Goal: Communication & Community: Answer question/provide support

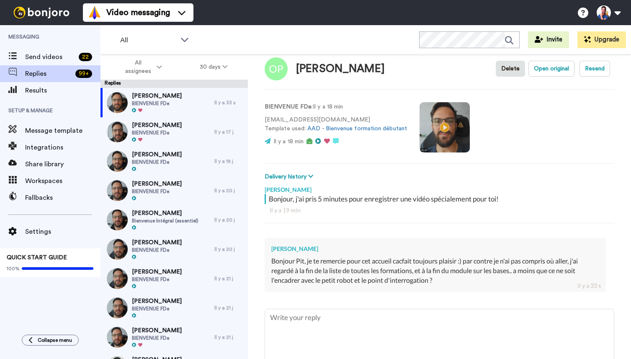
scroll to position [22, 0]
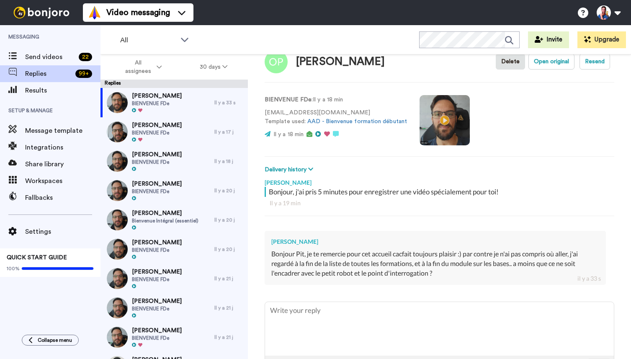
type textarea "x"
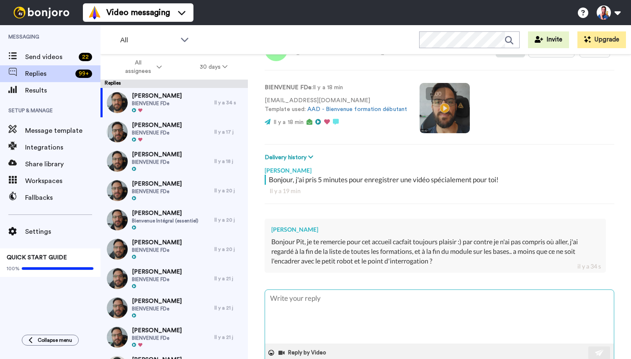
click at [325, 300] on textarea at bounding box center [439, 317] width 349 height 54
type textarea "H"
type textarea "x"
type textarea "He"
type textarea "x"
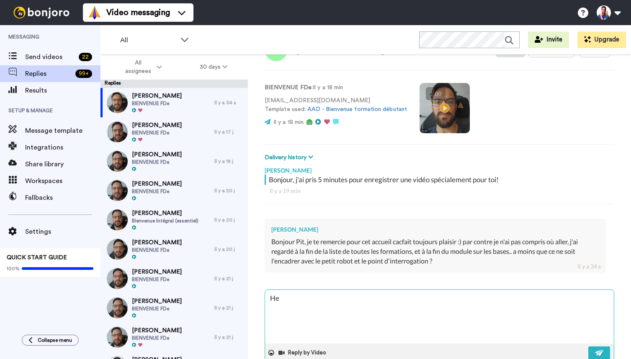
type textarea "Hel"
type textarea "x"
type textarea "Hell"
type textarea "x"
type textarea "Hello"
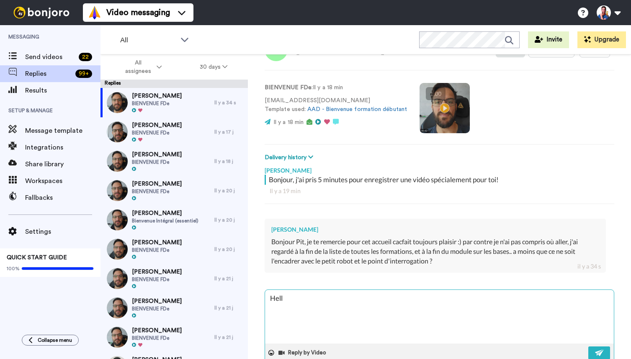
type textarea "x"
type textarea "Hello"
type textarea "x"
type textarea "Hello O"
type textarea "x"
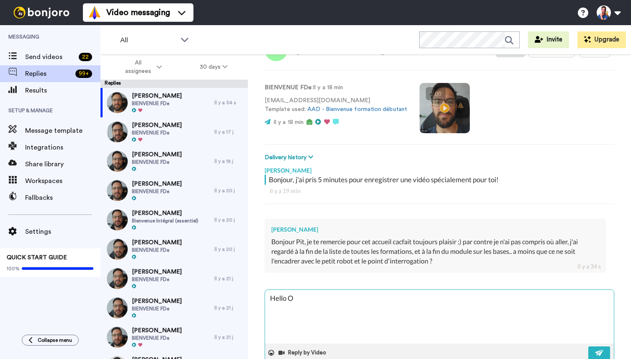
type textarea "Hello Or"
type textarea "x"
type textarea "Hello Orl"
type textarea "x"
type textarea "Hello Orla"
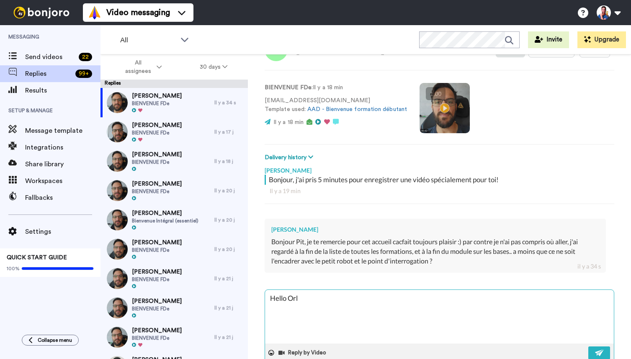
type textarea "x"
type textarea "Hello Orlan"
type textarea "x"
type textarea "Hello Orlane"
type textarea "x"
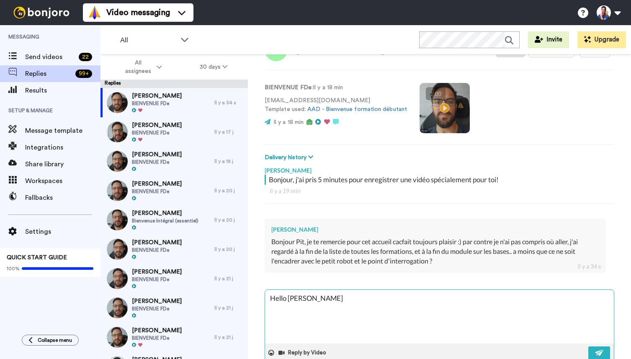
type textarea "Hello Orlane,"
type textarea "x"
type textarea "Hello Orlane,"
type textarea "x"
type textarea "Hello Orlane, t"
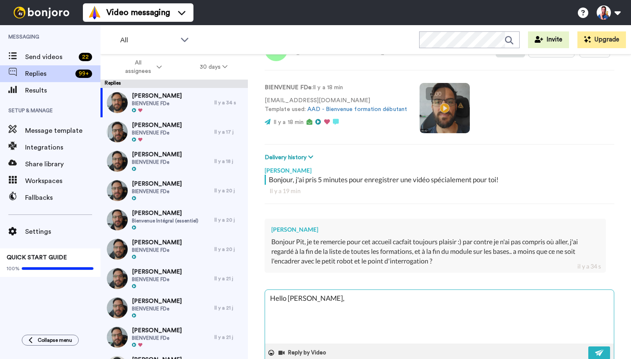
type textarea "x"
type textarea "Hello Orlane,"
type textarea "x"
type textarea "Hello Orlane, q"
type textarea "x"
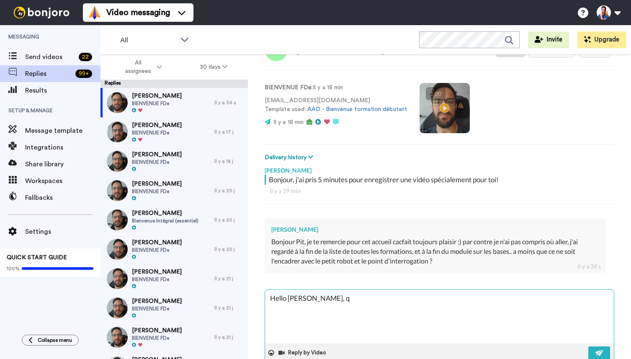
type textarea "Hello Orlane, qu"
type textarea "x"
type textarea "Hello Orlane, que"
type textarea "x"
type textarea "Hello Orlane, que"
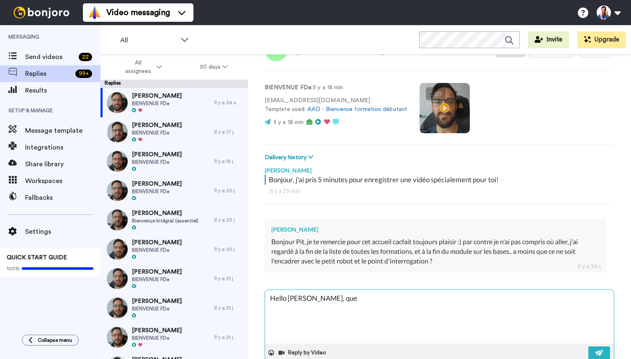
type textarea "x"
type textarea "Hello Orlane, que v"
type textarea "x"
type textarea "Hello Orlane, que ve"
type textarea "x"
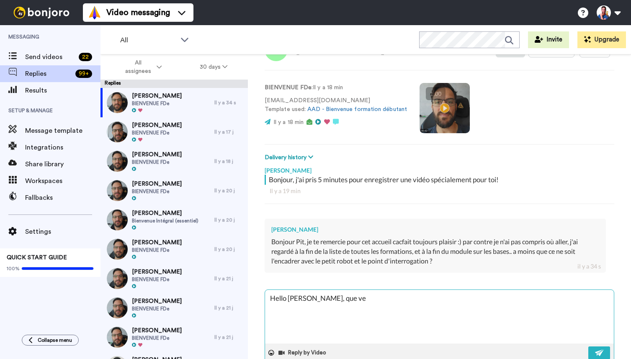
type textarea "Hello Orlane, que veu"
type textarea "x"
type textarea "Hello Orlane, que veux"
type textarea "x"
type textarea "Hello Orlane, que veux-"
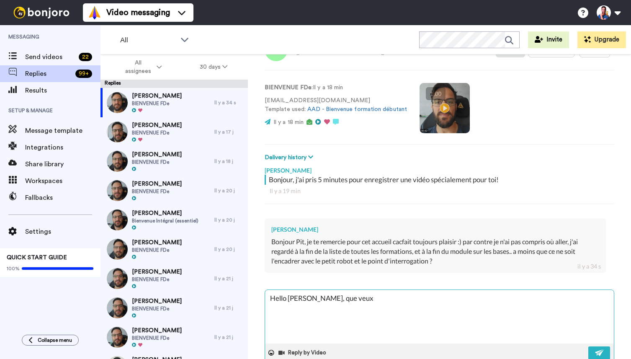
type textarea "x"
type textarea "Hello Orlane, que veux-t"
type textarea "x"
type textarea "Hello Orlane, que veux-tu"
type textarea "x"
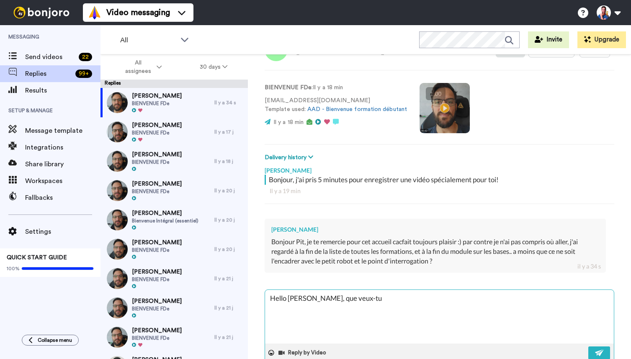
type textarea "Hello Orlane, que veux-tu"
type textarea "x"
type textarea "Hello Orlane, que veux-tu f"
type textarea "x"
type textarea "Hello Orlane, que veux-tu fa"
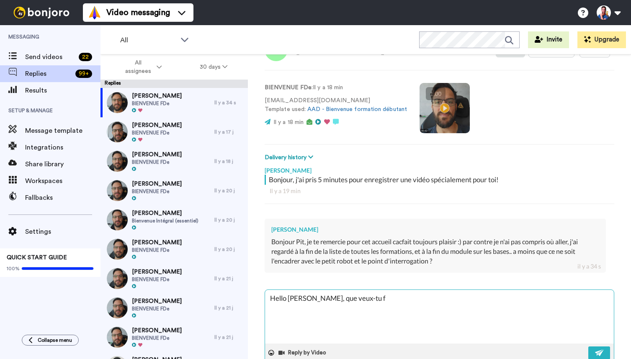
type textarea "x"
type textarea "Hello Orlane, que veux-tu fai"
type textarea "x"
type textarea "Hello Orlane, que veux-tu fair"
type textarea "x"
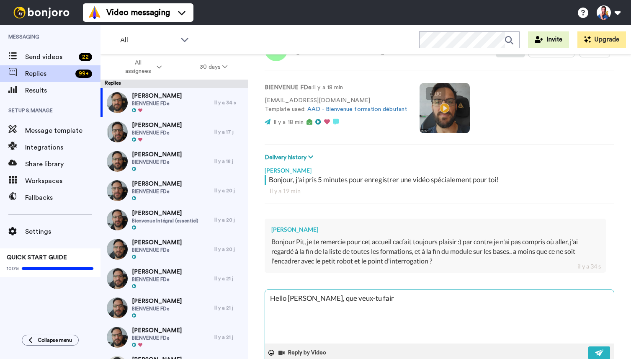
type textarea "Hello Orlane, que veux-tu faire"
type textarea "x"
type textarea "Hello Orlane, que veux-tu faire"
type textarea "x"
type textarea "Hello Orlane, que veux-tu faire e"
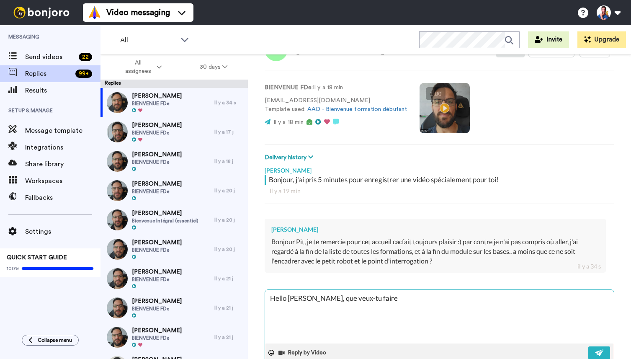
type textarea "x"
type textarea "Hello Orlane, que veux-tu faire ex"
type textarea "x"
type textarea "Hello Orlane, que veux-tu faire exa"
type textarea "x"
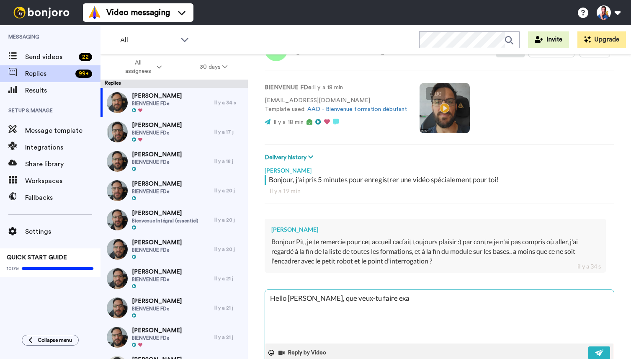
type textarea "Hello Orlane, que veux-tu faire exac"
type textarea "x"
type textarea "Hello Orlane, que veux-tu faire exact"
type textarea "x"
type textarea "Hello Orlane, que veux-tu faire exacte"
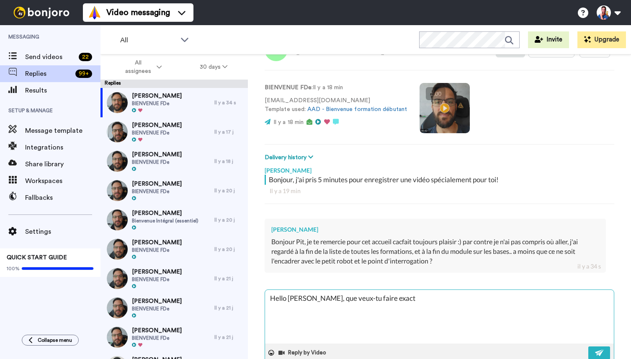
type textarea "x"
type textarea "Hello Orlane, que veux-tu faire exactem"
type textarea "x"
type textarea "Hello Orlane, que veux-tu faire exacteme"
type textarea "x"
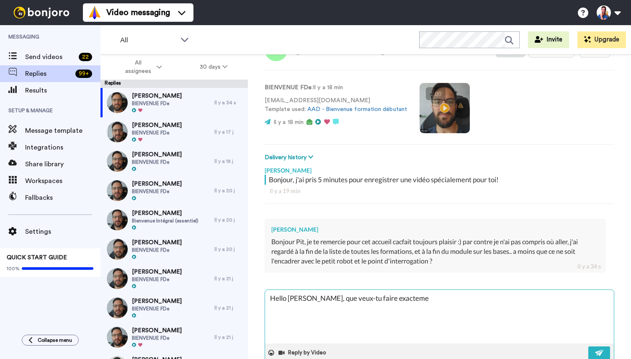
type textarea "Hello Orlane, que veux-tu faire exactemen"
type textarea "x"
type textarea "Hello Orlane, que veux-tu faire exactement"
type textarea "x"
type textarea "Hello Orlane, que veux-tu faire exactement?"
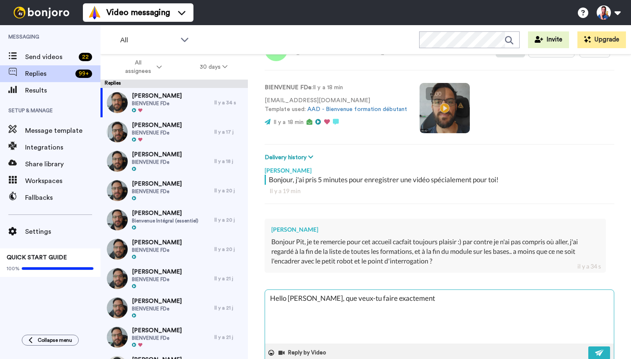
type textarea "x"
type textarea "Hello Orlane, que veux-tu faire exactement?"
type textarea "x"
type textarea "Hello Orlane, que veux-tu faire exactement? t"
type textarea "x"
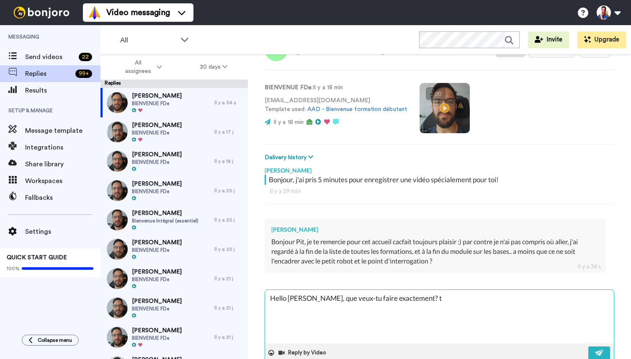
type textarea "Hello Orlane, que veux-tu faire exactement? tu"
type textarea "x"
type textarea "Hello Orlane, que veux-tu faire exactement? tu"
type textarea "x"
type textarea "Hello Orlane, que veux-tu faire exactement? tu"
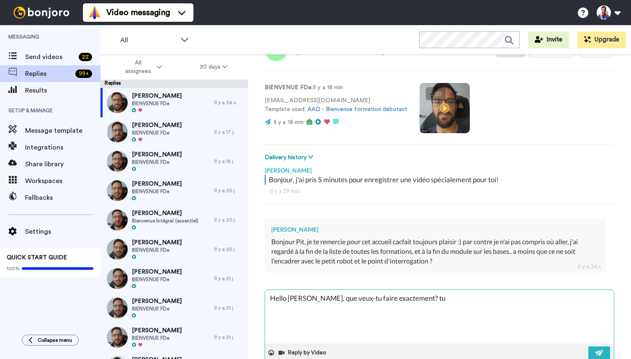
type textarea "x"
type textarea "Hello Orlane, que veux-tu faire exactement? t"
type textarea "x"
type textarea "Hello Orlane, que veux-tu faire exactement?"
type textarea "x"
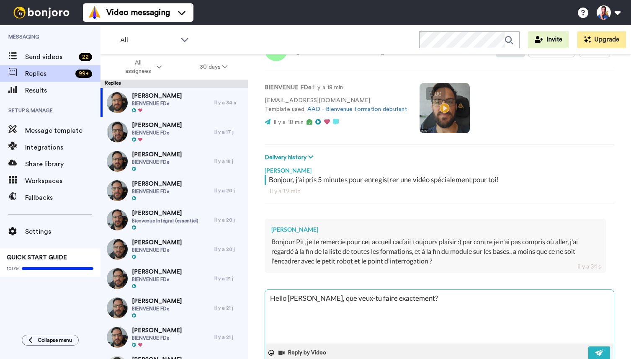
type textarea "Hello Orlane, que veux-tu faire exactement?"
type textarea "x"
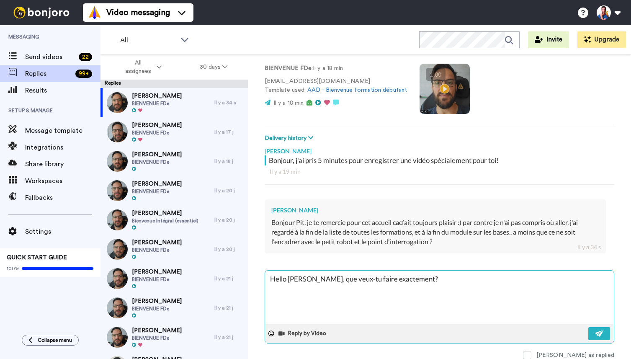
type textarea "Hello Orlane, que veux-tu faire exactement?"
type textarea "x"
type textarea "Hello Orlane, que veux-tu faire exactement? p"
type textarea "x"
type textarea "Hello Orlane, que veux-tu faire exactement? po"
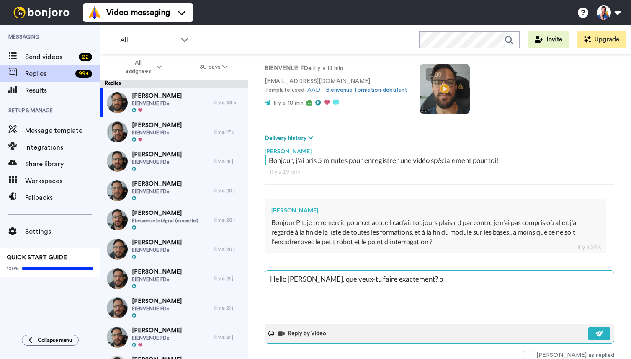
type textarea "x"
type textarea "Hello Orlane, que veux-tu faire exactement? pou"
type textarea "x"
type textarea "Hello Orlane, que veux-tu faire exactement? pour"
type textarea "x"
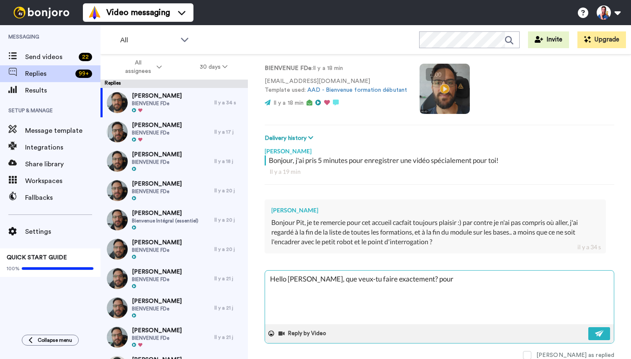
type textarea "Hello Orlane, que veux-tu faire exactement? pour"
type textarea "x"
type textarea "Hello Orlane, que veux-tu faire exactement? pour p"
type textarea "x"
type textarea "Hello Orlane, que veux-tu faire exactement? pour pa"
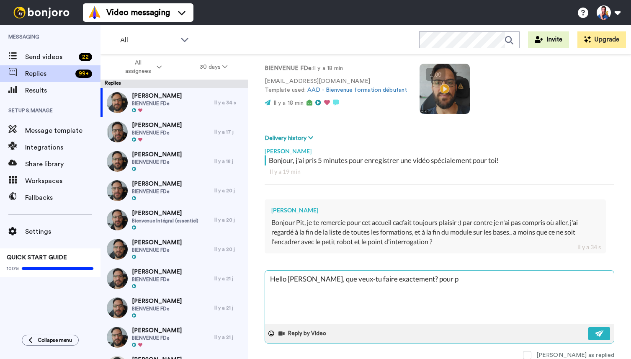
type textarea "x"
type textarea "Hello Orlane, que veux-tu faire exactement? pour pas"
type textarea "x"
type textarea "Hello Orlane, que veux-tu faire exactement? pour pass"
type textarea "x"
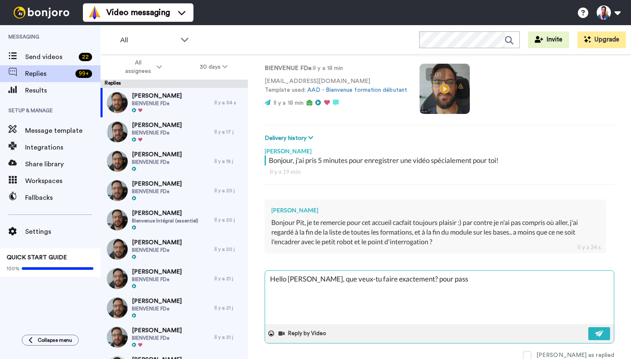
type textarea "Hello Orlane, que veux-tu faire exactement? pour passe"
type textarea "x"
type textarea "Hello Orlane, que veux-tu faire exactement? pour passer"
type textarea "x"
type textarea "Hello Orlane, que veux-tu faire exactement? pour passer"
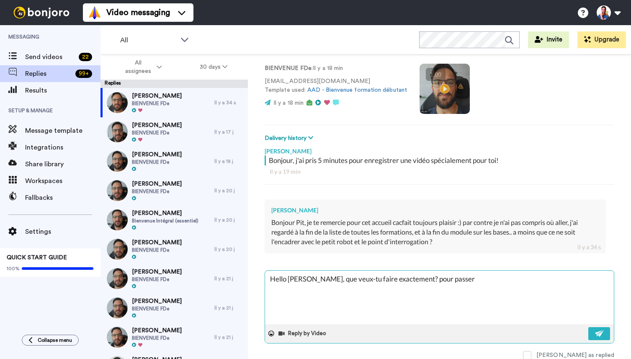
type textarea "x"
type textarea "Hello Orlane, que veux-tu faire exactement? pour passer e"
type textarea "x"
type textarea "Hello Orlane, que veux-tu faire exactement? pour passer en"
type textarea "x"
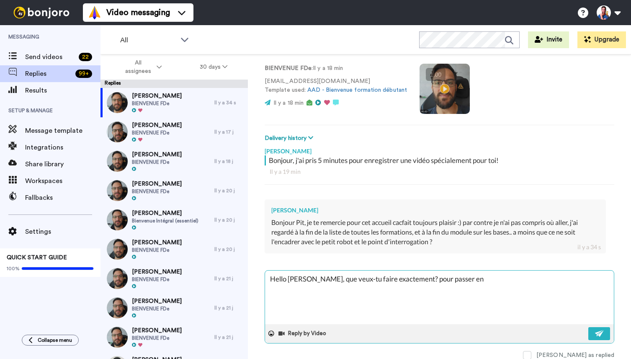
type textarea "Hello Orlane, que veux-tu faire exactement? pour passer en"
type textarea "x"
type textarea "Hello Orlane, que veux-tu faire exactement? pour passer en f"
type textarea "x"
type textarea "Hello Orlane, que veux-tu faire exactement? pour passer en fo"
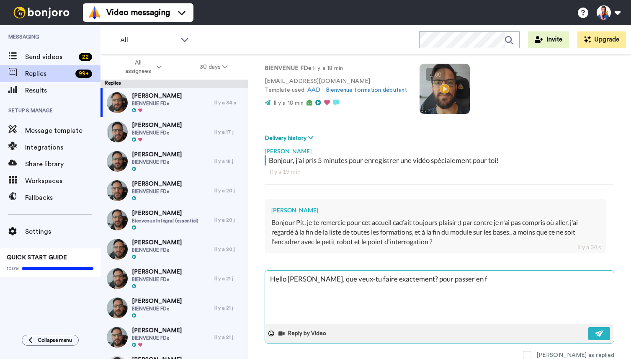
type textarea "x"
type textarea "Hello Orlane, que veux-tu faire exactement? pour passer en for"
type textarea "x"
type textarea "Hello Orlane, que veux-tu faire exactement? pour passer en form"
type textarea "x"
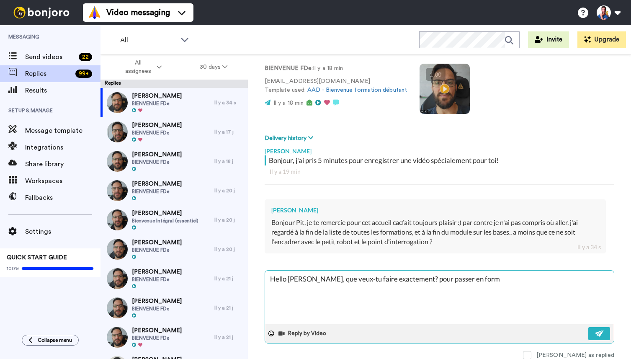
type textarea "Hello Orlane, que veux-tu faire exactement? pour passer en formu"
type textarea "x"
type textarea "Hello Orlane, que veux-tu faire exactement? pour passer en formul"
type textarea "x"
type textarea "Hello Orlane, que veux-tu faire exactement? pour passer en formule"
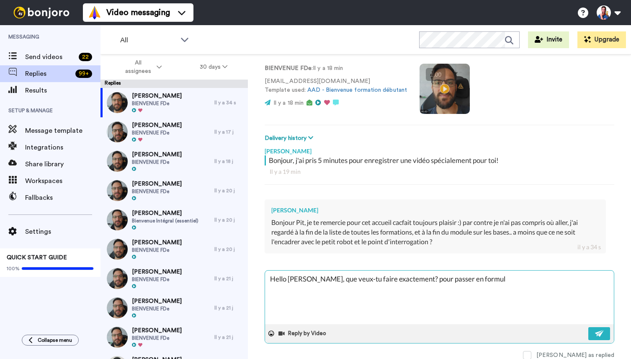
type textarea "x"
type textarea "Hello Orlane, que veux-tu faire exactement? pour passer en formule"
type textarea "x"
type textarea "Hello Orlane, que veux-tu faire exactement? pour passer en formule c"
type textarea "x"
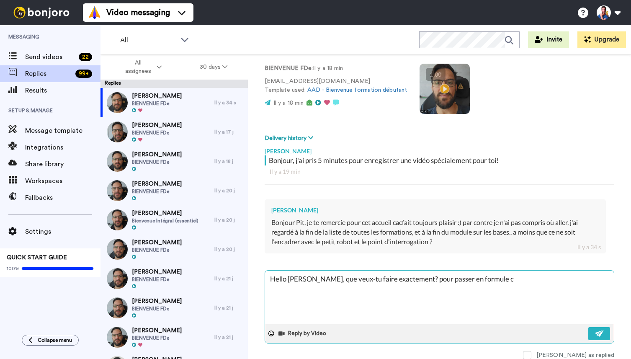
type textarea "Hello Orlane, que veux-tu faire exactement? pour passer en formule co"
type textarea "x"
type textarea "Hello Orlane, que veux-tu faire exactement? pour passer en formule com"
type textarea "x"
type textarea "Hello Orlane, que veux-tu faire exactement? pour passer en formule comp"
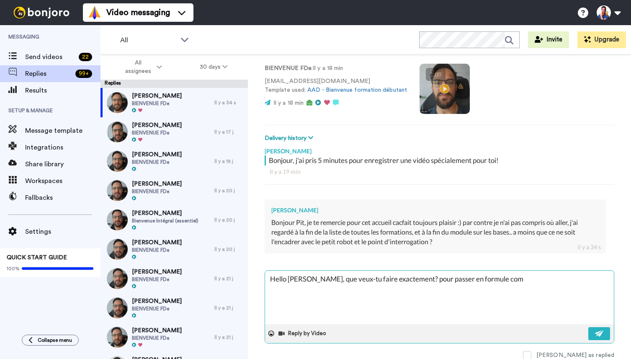
type textarea "x"
type textarea "Hello Orlane, que veux-tu faire exactement? pour passer en formule compl"
type textarea "x"
type textarea "Hello Orlane, que veux-tu faire exactement? pour passer en formule comple"
type textarea "x"
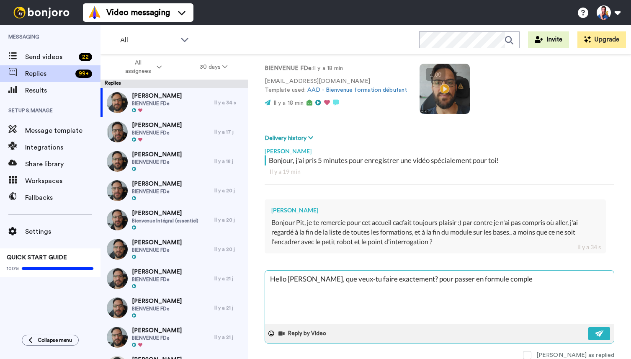
type textarea "Hello Orlane, que veux-tu faire exactement? pour passer en formule compler"
type textarea "x"
type textarea "Hello Orlane, que veux-tu faire exactement? pour passer en formule comple"
type textarea "x"
type textarea "Hello Orlane, que veux-tu faire exactement? pour passer en formule complet"
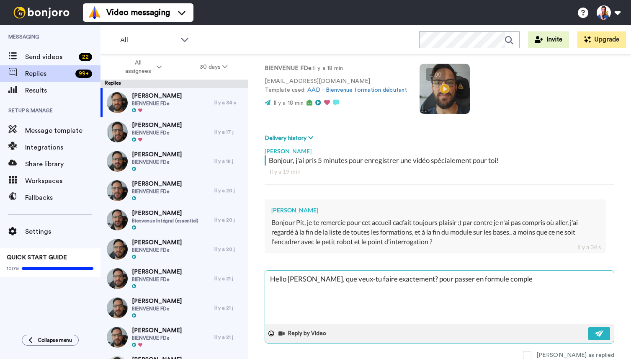
type textarea "x"
type textarea "Hello Orlane, que veux-tu faire exactement? pour passer en formule complet,"
type textarea "x"
type textarea "Hello Orlane, que veux-tu faire exactement? pour passer en formule complet,"
type textarea "x"
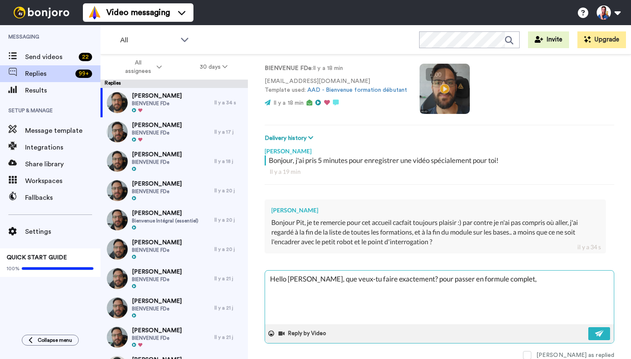
type textarea "Hello Orlane, que veux-tu faire exactement? pour passer en formule complet, c"
type textarea "x"
type textarea "Hello Orlane, que veux-tu faire exactement? pour passer en formule complet, c'"
type textarea "x"
type textarea "Hello Orlane, que veux-tu faire exactement? pour passer en formule complet, c'e"
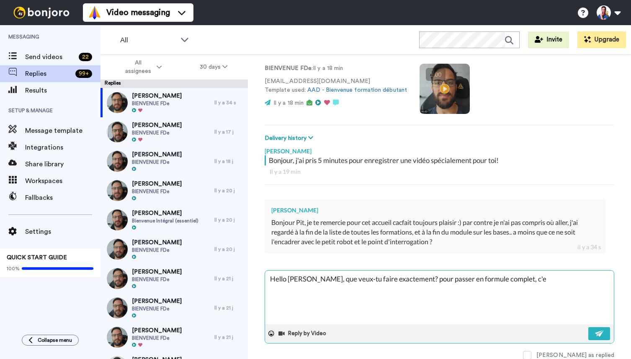
type textarea "x"
type textarea "Hello Orlane, que veux-tu faire exactement? pour passer en formule complet, c'es"
type textarea "x"
type textarea "Hello Orlane, que veux-tu faire exactement? pour passer en formule complet, c'e…"
type textarea "x"
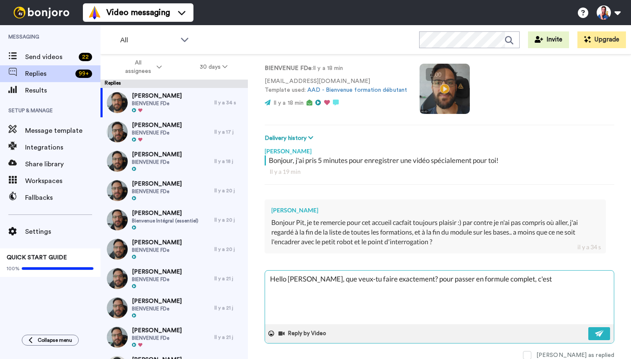
type textarea "Hello Orlane, que veux-tu faire exactement? pour passer en formule complet, c'e…"
type textarea "x"
type textarea "Hello Orlane, que veux-tu faire exactement? pour passer en formule complet, c'e…"
type textarea "x"
type textarea "Hello Orlane, que veux-tu faire exactement? pour passer en formule complet, c'e…"
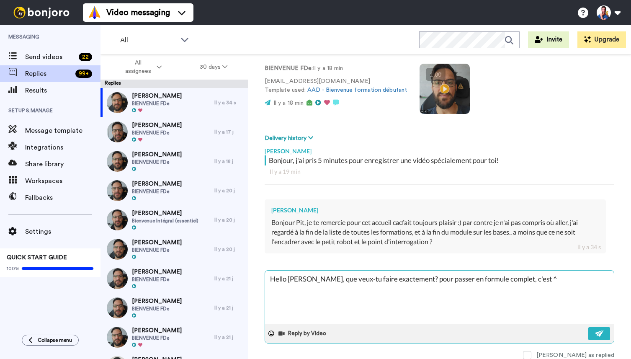
type textarea "x"
type textarea "Hello Orlane, que veux-tu faire exactement? pour passer en formule complet, c'e…"
type textarea "x"
type textarea "Hello Orlane, que veux-tu faire exactement? pour passer en formule complet, c'e…"
type textarea "x"
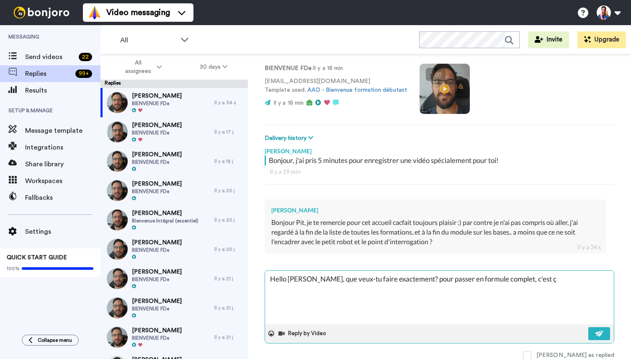
type textarea "Hello Orlane, que veux-tu faire exactement? pour passer en formule complet, c'e…"
type textarea "x"
type textarea "Hello Orlane, que veux-tu faire exactement? pour passer en formule complet, c'e…"
click at [579, 279] on textarea "Hello Orlane, que veux-tu faire exactement? pour passer en formule complet, c'e…" at bounding box center [439, 297] width 349 height 54
click at [435, 302] on textarea "Hello Orlane, que veux-tu faire exactement? pour passer en formule complet, c'e…" at bounding box center [439, 297] width 349 height 54
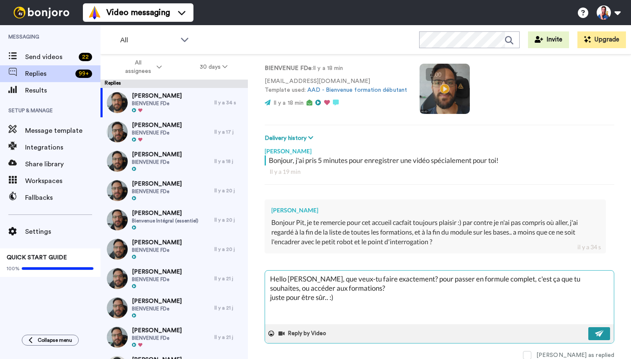
click at [598, 334] on img at bounding box center [599, 333] width 9 height 7
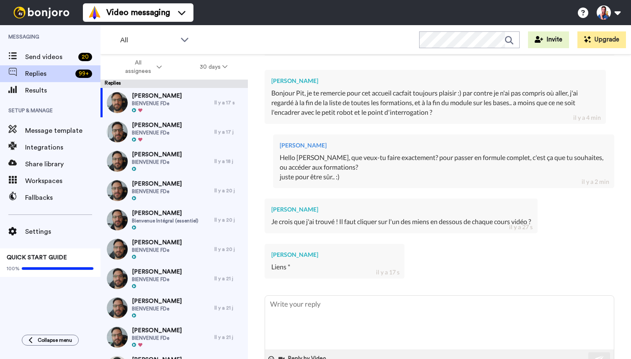
scroll to position [208, 0]
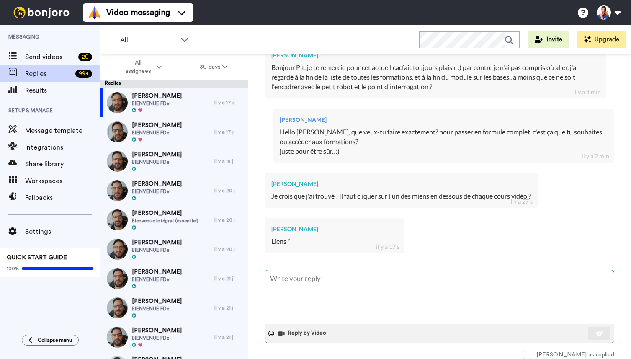
click at [332, 297] on textarea at bounding box center [439, 297] width 349 height 54
type textarea "p"
type textarea "x"
type textarea "po"
type textarea "x"
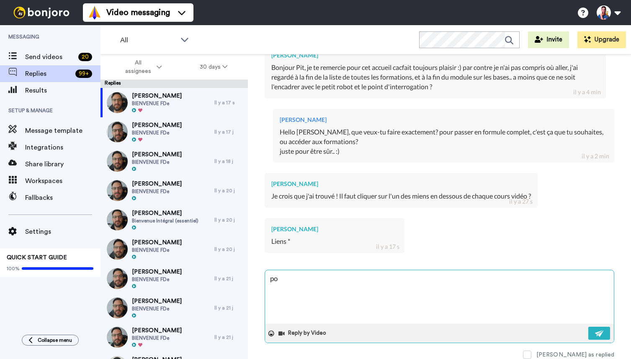
type textarea "pou"
type textarea "x"
type textarea "pour"
type textarea "x"
type textarea "pour"
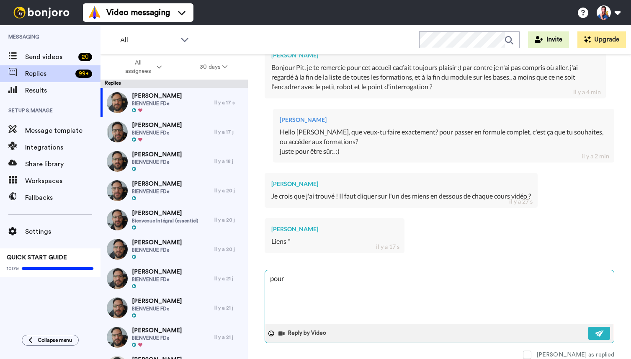
type textarea "x"
type textarea "pour p"
type textarea "x"
type textarea "pour pa"
type textarea "x"
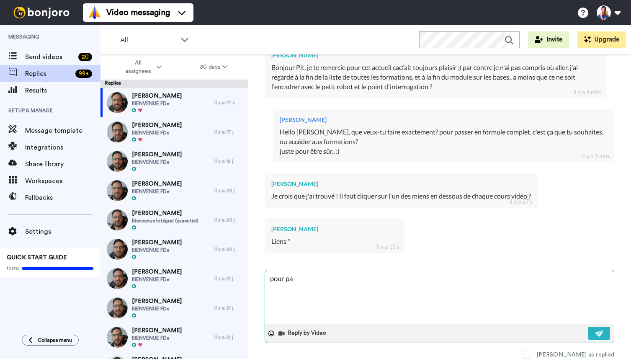
type textarea "pour pas"
type textarea "x"
type textarea "pour pass"
type textarea "x"
type textarea "pour passe"
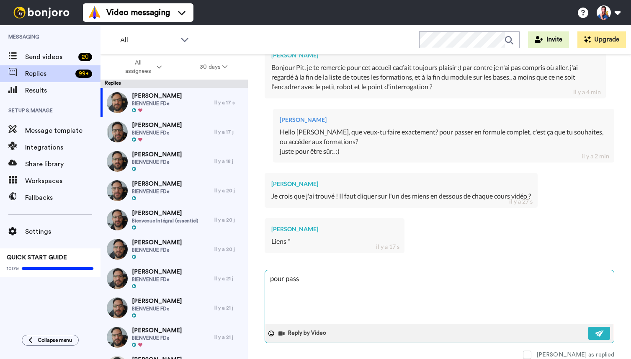
type textarea "x"
type textarea "pour passer"
type textarea "x"
type textarea "pour passer"
type textarea "x"
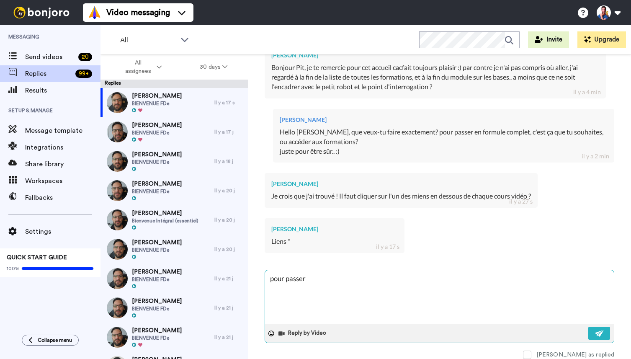
type textarea "pour passer e"
type textarea "x"
type textarea "pour passer en"
type textarea "x"
type textarea "pour passer en"
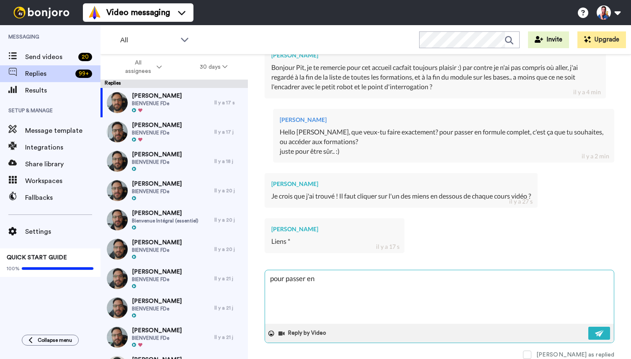
type textarea "x"
type textarea "pour passer en f"
type textarea "x"
type textarea "pour passer en fo"
type textarea "x"
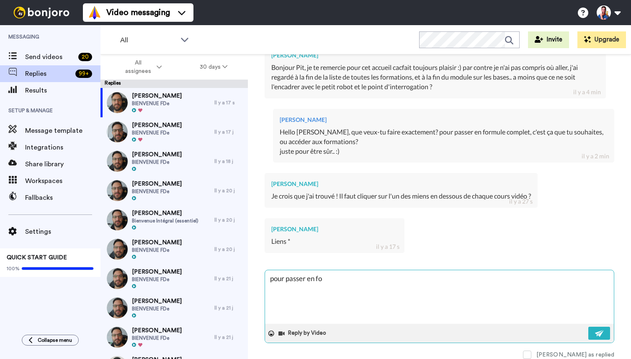
type textarea "pour passer en for"
type textarea "x"
type textarea "pour passer en form"
type textarea "x"
type textarea "pour passer en formu"
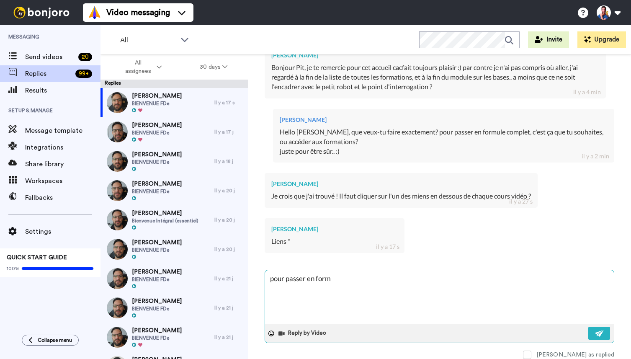
type textarea "x"
type textarea "pour passer en formul"
type textarea "x"
type textarea "pour passer en formule"
type textarea "x"
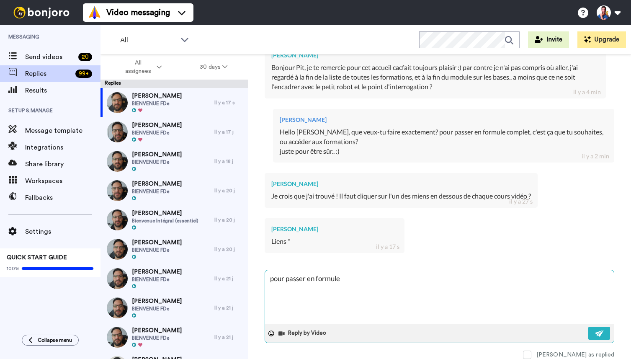
type textarea "pour passer en formule"
type textarea "x"
type textarea "pour passer en formule c"
type textarea "x"
type textarea "pour passer en formule co"
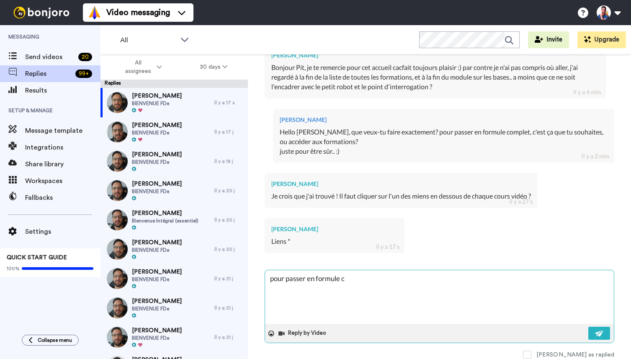
type textarea "x"
type textarea "pour passer en formule com"
type textarea "x"
type textarea "pour passer en formule comp"
type textarea "x"
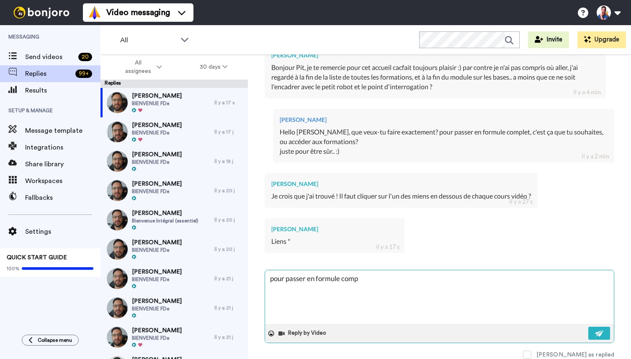
type textarea "pour passer en formule compe"
type textarea "x"
type textarea "pour passer en formule compel"
type textarea "x"
type textarea "pour passer en formule compelt"
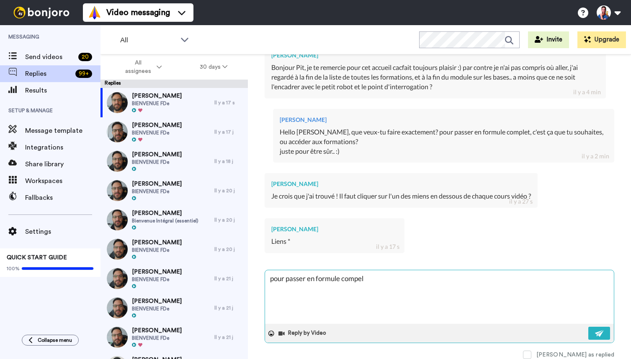
type textarea "x"
type textarea "pour passer en formule compel"
type textarea "x"
type textarea "pour passer en formule compe"
type textarea "x"
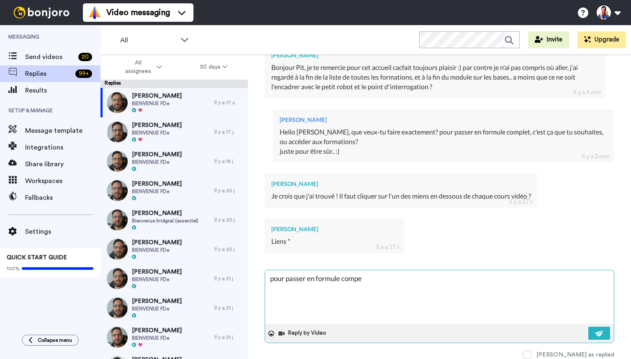
type textarea "pour passer en formule comp"
type textarea "x"
type textarea "pour passer en formule compl"
type textarea "x"
type textarea "pour passer en formule comple"
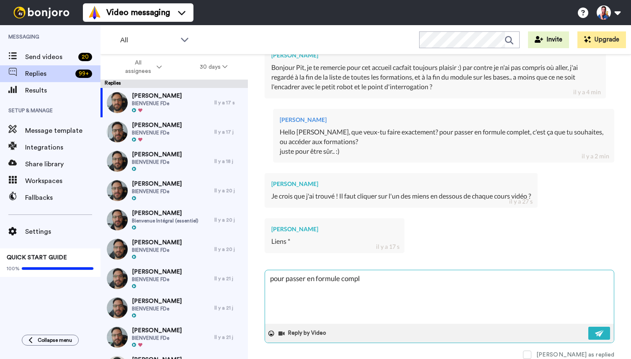
type textarea "x"
type textarea "pour passer en formule complet"
type textarea "x"
type textarea "pour passer en formule complet,"
type textarea "x"
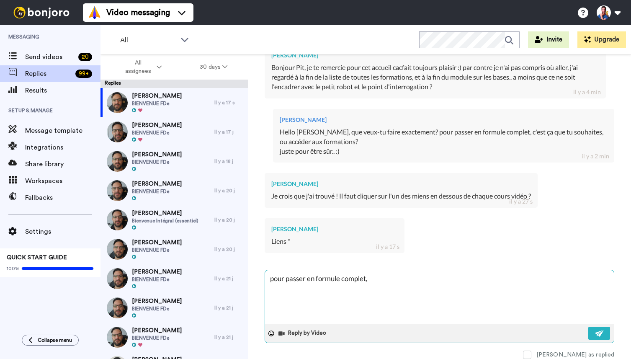
type textarea "pour passer en formule complet,"
type textarea "x"
type textarea "pour passer en formule complet, c"
type textarea "x"
type textarea "pour passer en formule complet, c'"
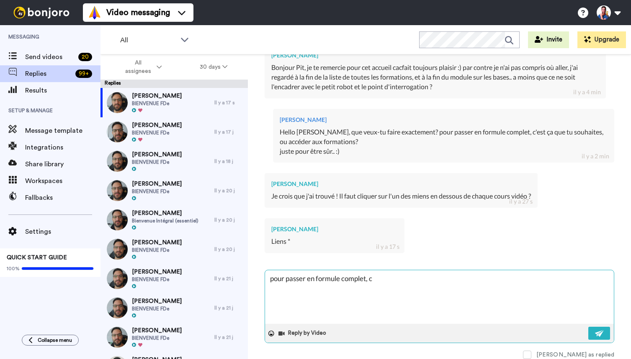
type textarea "x"
type textarea "pour passer en formule complet, c'e"
type textarea "x"
type textarea "pour passer en formule complet, c'es"
type textarea "x"
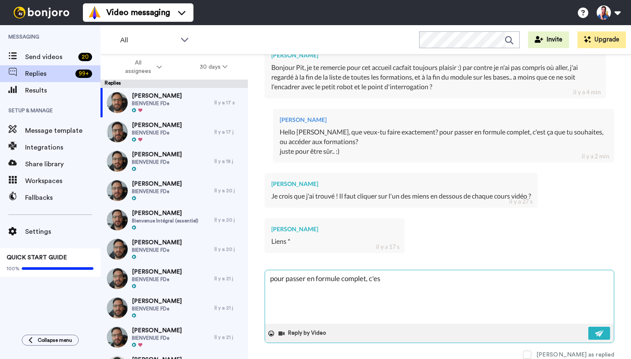
type textarea "pour passer en formule complet, c'est"
type textarea "x"
type textarea "pour passer en formule complet, c'est"
type textarea "x"
type textarea "pour passer en formule complet, c'est ç"
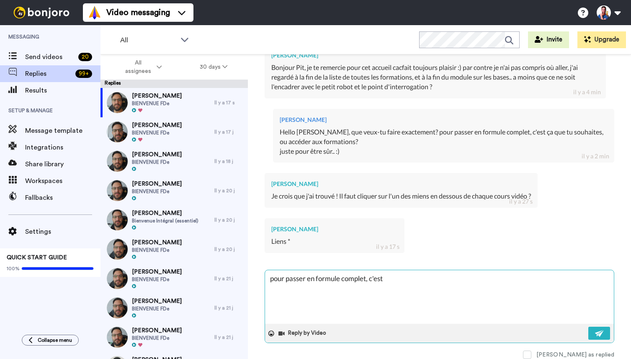
type textarea "x"
type textarea "pour passer en formule complet, c'est ça"
type textarea "x"
type textarea "pour passer en formule complet, c'est ça"
type textarea "x"
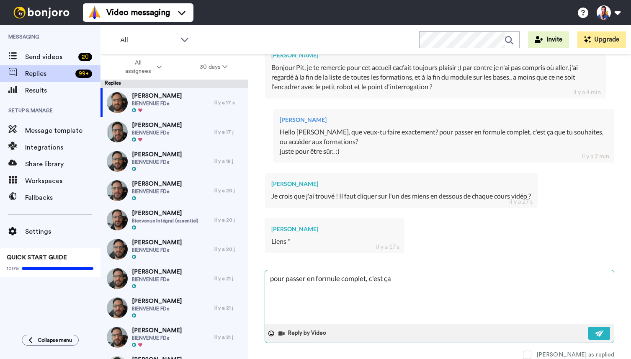
type textarea "pour passer en formule complet, c'est ça o"
type textarea "x"
type textarea "pour passer en formule complet, c'est ça ou"
type textarea "x"
type textarea "pour passer en formule complet, c'est ça oui"
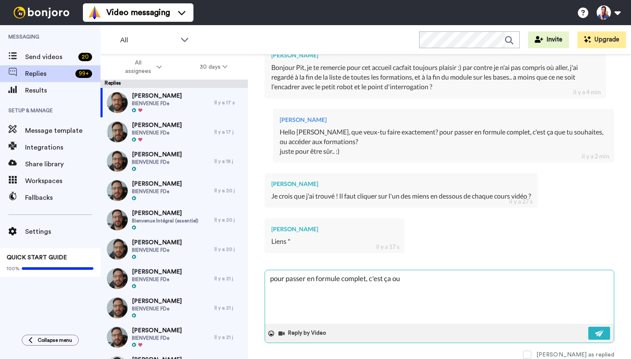
type textarea "x"
type textarea "pour passer en formule complet, c'est ça oui"
type textarea "x"
type textarea "pour passer en formule complet, c'est ça oui ;"
type textarea "x"
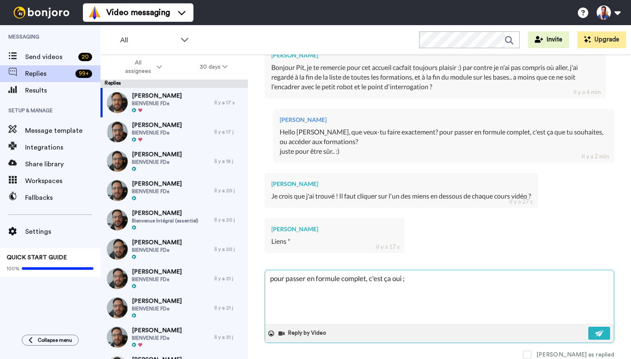
type textarea "pour passer en formule complet, c'est ça oui ;)"
type textarea "x"
type textarea "pour passer en formule complet, c'est ça oui ;)"
type textarea "x"
type textarea "pour passer en formule complet, c'est ça oui ;) t"
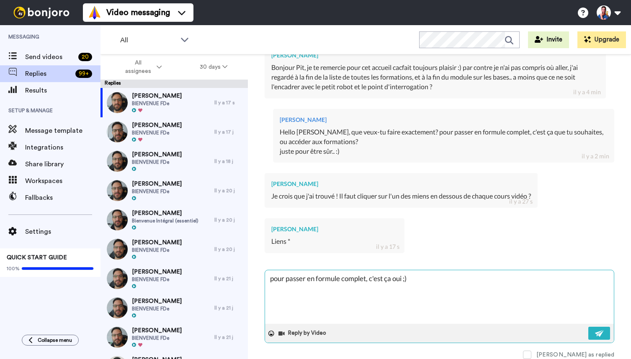
type textarea "x"
type textarea "pour passer en formule complet, c'est ça oui ;) tu"
type textarea "x"
type textarea "pour passer en formule complet, c'est ça oui ;) tu"
type textarea "x"
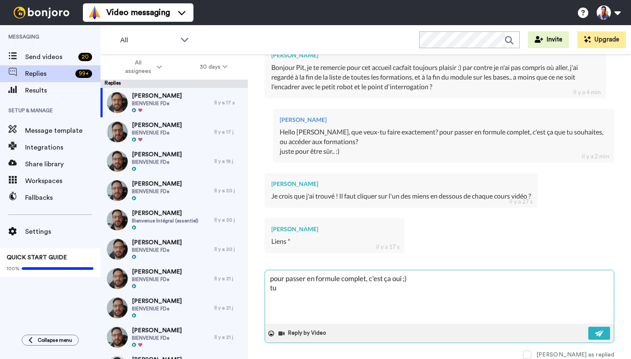
type textarea "pour passer en formule complet, c'est ça oui ;) tu n"
type textarea "x"
type textarea "pour passer en formule complet, c'est ça oui ;) tu ne"
type textarea "x"
type textarea "pour passer en formule complet, c'est ça oui ;) tu ne"
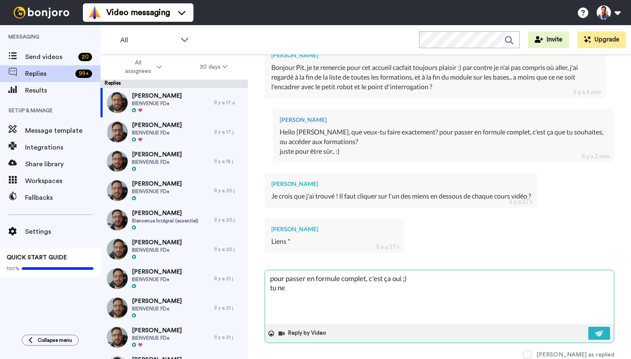
type textarea "x"
type textarea "pour passer en formule complet, c'est ça oui ;) tu ne p"
type textarea "x"
type textarea "pour passer en formule complet, c'est ça oui ;) tu ne pa"
type textarea "x"
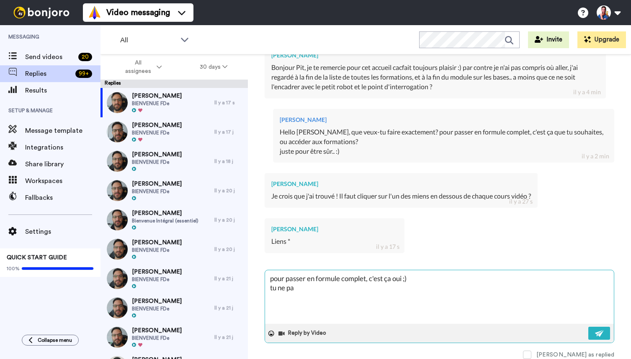
type textarea "pour passer en formule complet, c'est ça oui ;) tu ne pai"
type textarea "x"
type textarea "pour passer en formule complet, c'est ça oui ;) tu ne paie"
type textarea "x"
type textarea "pour passer en formule complet, c'est ça oui ;) tu ne paier"
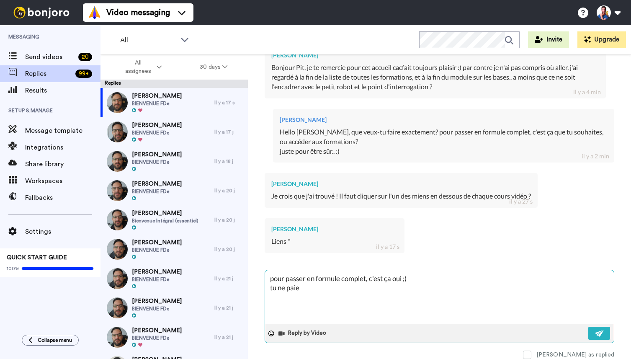
type textarea "x"
type textarea "pour passer en formule complet, c'est ça oui ;) tu ne paiera"
type textarea "x"
type textarea "pour passer en formule complet, c'est ça oui ;) tu ne paierai"
type textarea "x"
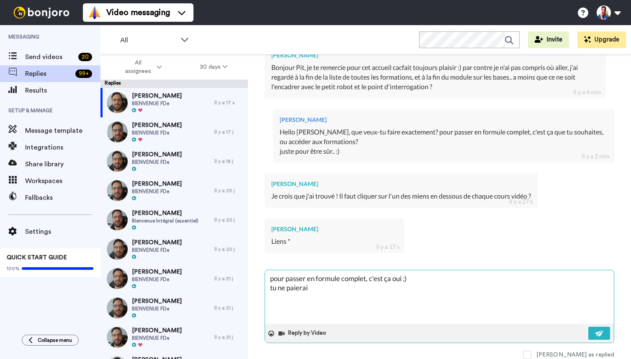
type textarea "pour passer en formule complet, c'est ça oui ;) tu ne paiera"
type textarea "x"
type textarea "pour passer en formule complet, c'est ça oui ;) tu ne paieras"
type textarea "x"
type textarea "pour passer en formule complet, c'est ça oui ;) tu ne paieras"
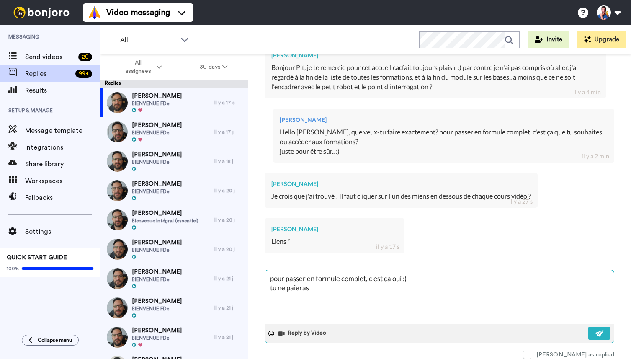
type textarea "x"
type textarea "pour passer en formule complet, c'est ça oui ;) tu ne paieras q"
type textarea "x"
type textarea "pour passer en formule complet, c'est ça oui ;) tu ne paieras qu"
type textarea "x"
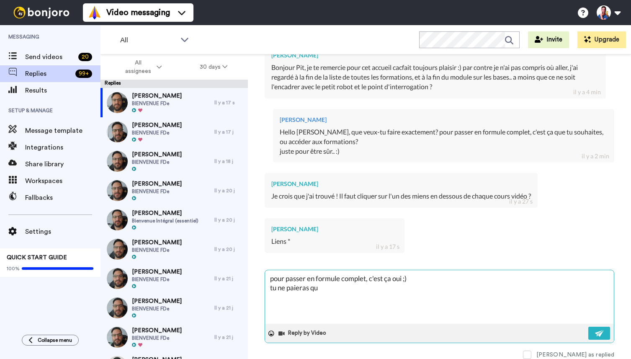
type textarea "pour passer en formule complet, c'est ça oui ;) tu ne paieras que"
type textarea "x"
type textarea "pour passer en formule complet, c'est ça oui ;) tu ne paieras que"
type textarea "x"
type textarea "pour passer en formule complet, c'est ça oui ;) tu ne paieras que l"
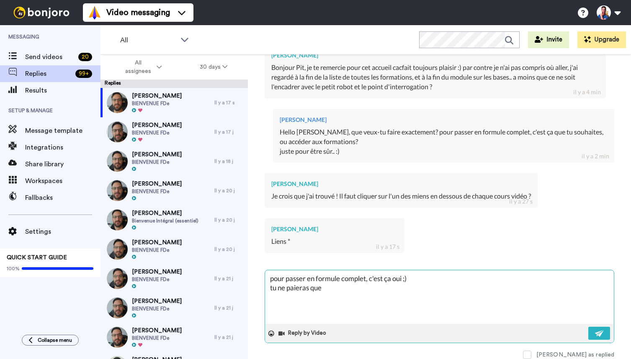
type textarea "x"
type textarea "pour passer en formule complet, c'est ça oui ;) tu ne paieras que la"
type textarea "x"
type textarea "pour passer en formule complet, c'est ça oui ;) tu ne paieras que la"
type textarea "x"
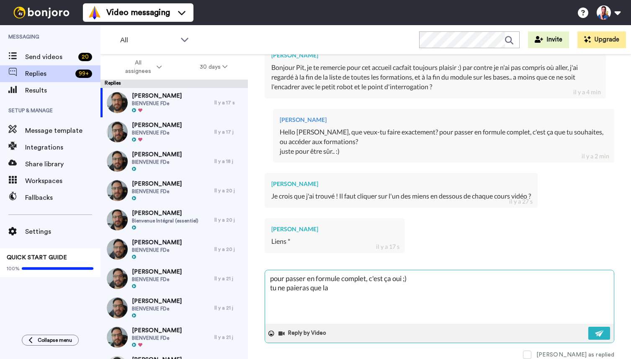
type textarea "pour passer en formule complet, c'est ça oui ;) tu ne paieras que la d"
type textarea "x"
type textarea "pour passer en formule complet, c'est ça oui ;) tu ne paieras que la di"
type textarea "x"
type textarea "pour passer en formule complet, c'est ça oui ;) tu ne paieras que la dif"
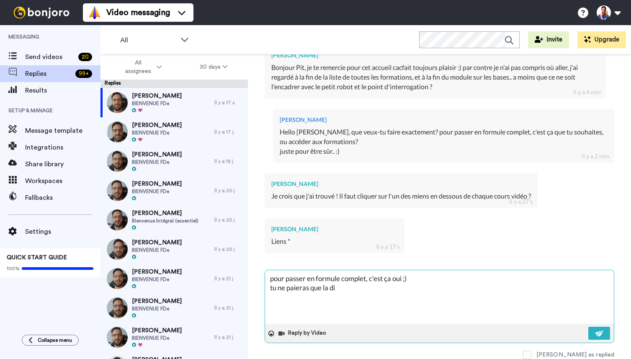
type textarea "x"
type textarea "pour passer en formule complet, c'est ça oui ;) tu ne paieras que la diff"
type textarea "x"
type textarea "pour passer en formule complet, c'est ça oui ;) tu ne paieras que la diffé"
type textarea "x"
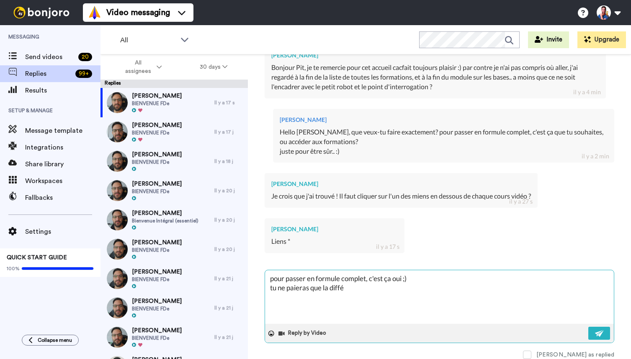
type textarea "pour passer en formule complet, c'est ça oui ;) tu ne paieras que la différ"
type textarea "x"
type textarea "pour passer en formule complet, c'est ça oui ;) tu ne paieras que la différe"
type textarea "x"
type textarea "pour passer en formule complet, c'est ça oui ;) tu ne paieras que la différen"
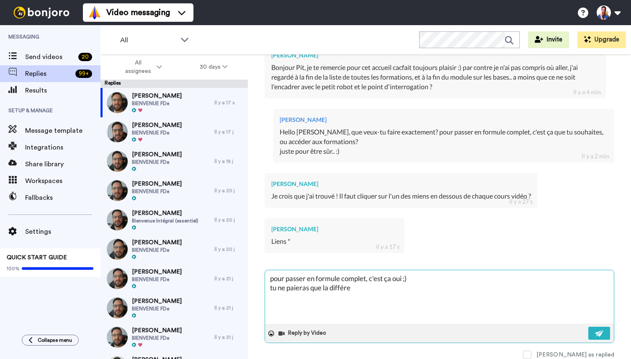
type textarea "x"
type textarea "pour passer en formule complet, c'est ça oui ;) tu ne paieras que la différenc"
type textarea "x"
type textarea "pour passer en formule complet, c'est ça oui ;) tu ne paieras que la différence"
type textarea "x"
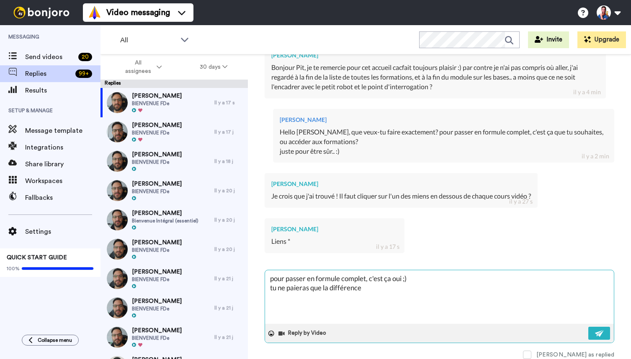
type textarea "pour passer en formule complet, c'est ça oui ;) tu ne paieras que la différence"
type textarea "x"
type textarea "pour passer en formule complet, c'est ça oui ;) tu ne paieras que la différence…"
type textarea "x"
type textarea "pour passer en formule complet, c'est ça oui ;) tu ne paieras que la différence…"
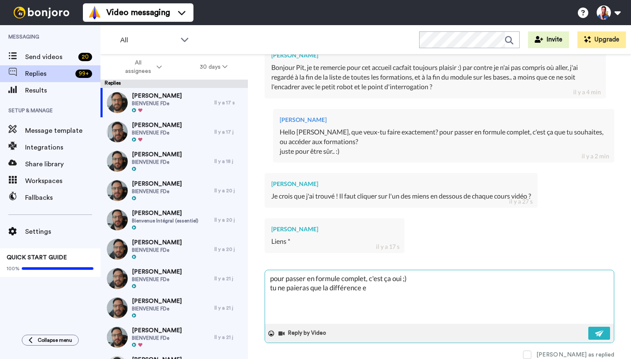
type textarea "x"
type textarea "pour passer en formule complet, c'est ça oui ;) tu ne paieras que la différence…"
type textarea "x"
type textarea "pour passer en formule complet, c'est ça oui ;) tu ne paieras que la différence…"
type textarea "x"
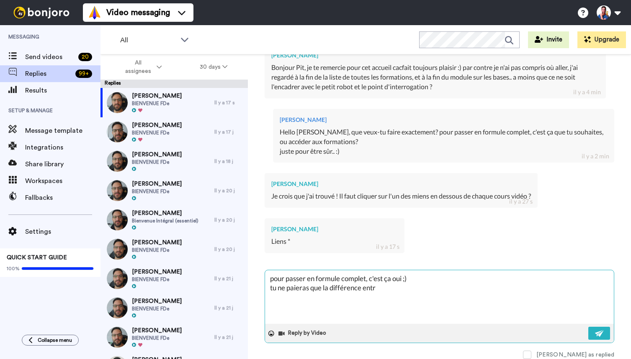
type textarea "pour passer en formule complet, c'est ça oui ;) tu ne paieras que la différence…"
type textarea "x"
type textarea "pour passer en formule complet, c'est ça oui ;) tu ne paieras que la différence…"
type textarea "x"
type textarea "pour passer en formule complet, c'est ça oui ;) tu ne paieras que la différence…"
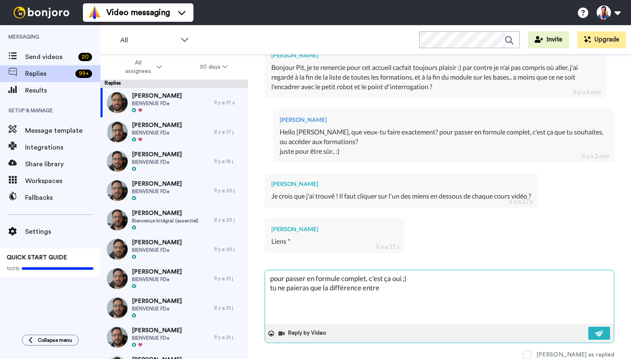
type textarea "x"
type textarea "pour passer en formule complet, c'est ça oui ;) tu ne paieras que la différence…"
type textarea "x"
type textarea "pour passer en formule complet, c'est ça oui ;) tu ne paieras que la différence…"
type textarea "x"
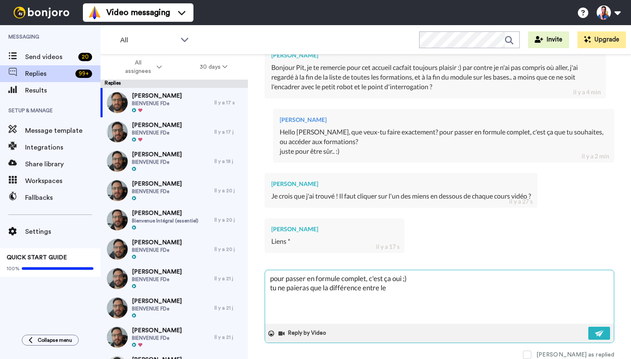
type textarea "pour passer en formule complet, c'est ça oui ;) tu ne paieras que la différence…"
type textarea "x"
type textarea "pour passer en formule complet, c'est ça oui ;) tu ne paieras que la différence…"
type textarea "x"
type textarea "pour passer en formule complet, c'est ça oui ;) tu ne paieras que la différence…"
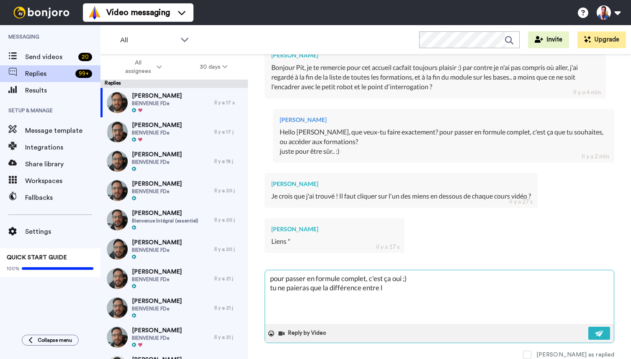
type textarea "x"
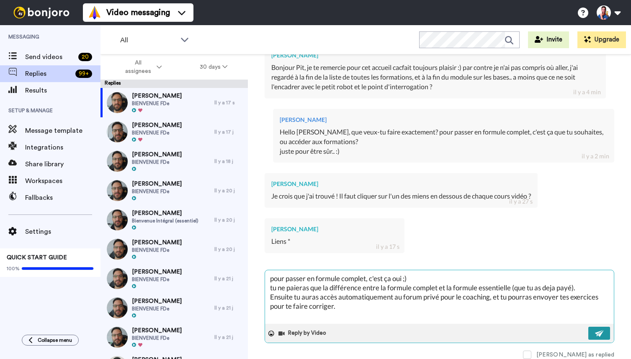
click at [594, 332] on button at bounding box center [599, 333] width 22 height 13
